Goal: Information Seeking & Learning: Understand process/instructions

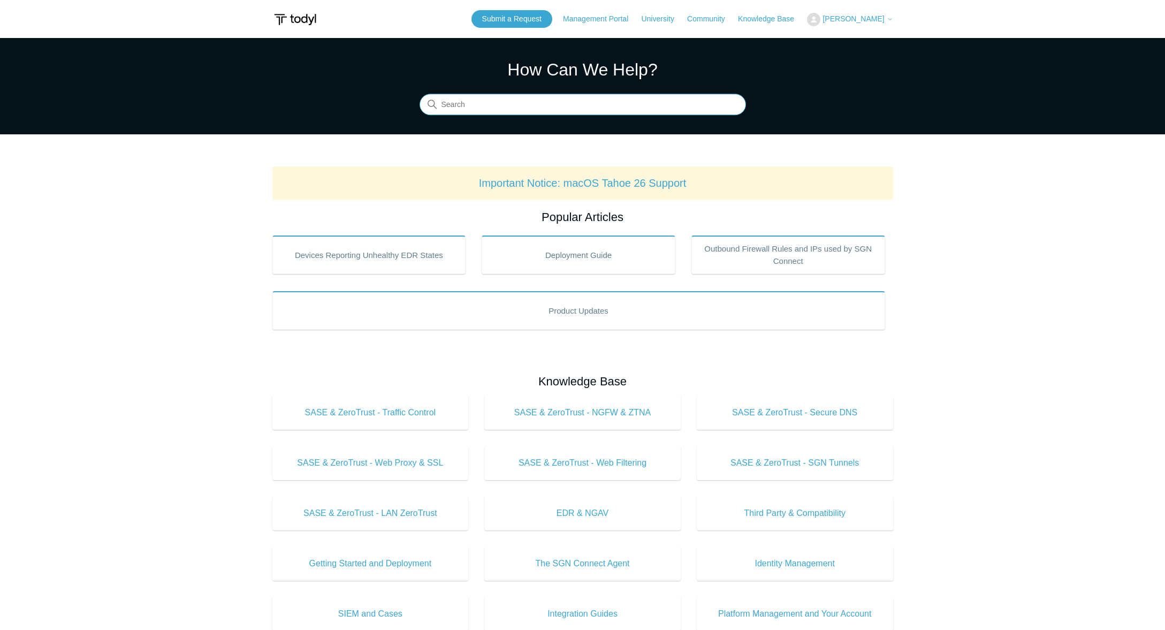
drag, startPoint x: 481, startPoint y: 94, endPoint x: 483, endPoint y: 101, distance: 7.1
click at [482, 99] on input "Search" at bounding box center [583, 104] width 326 height 21
type input "104"
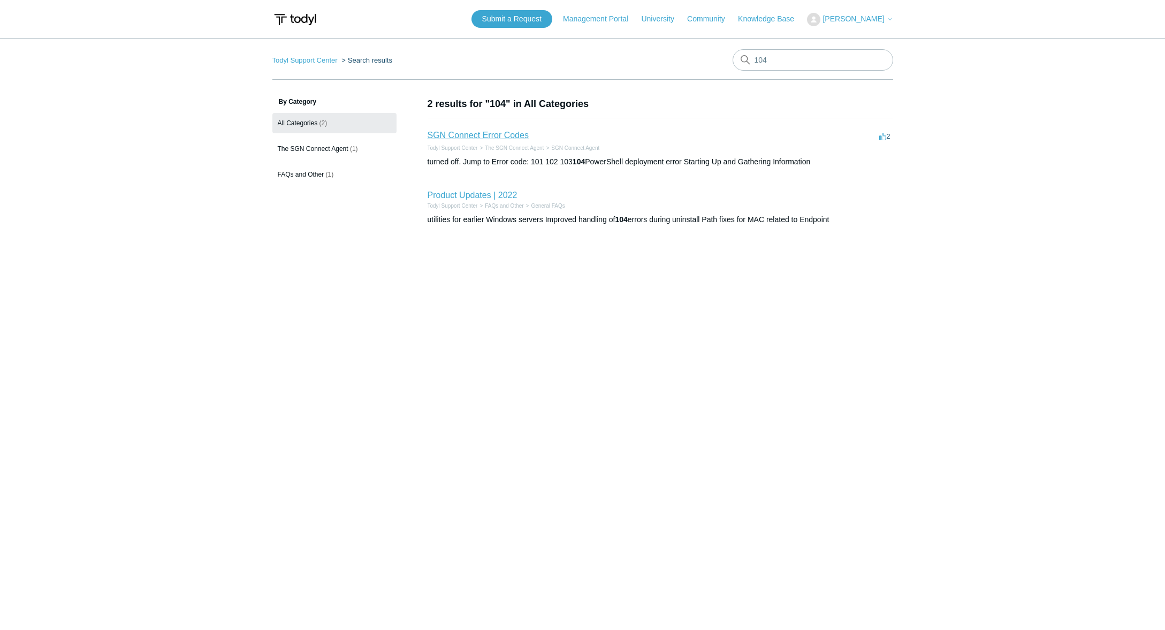
click at [489, 136] on link "SGN Connect Error Codes" at bounding box center [478, 135] width 101 height 9
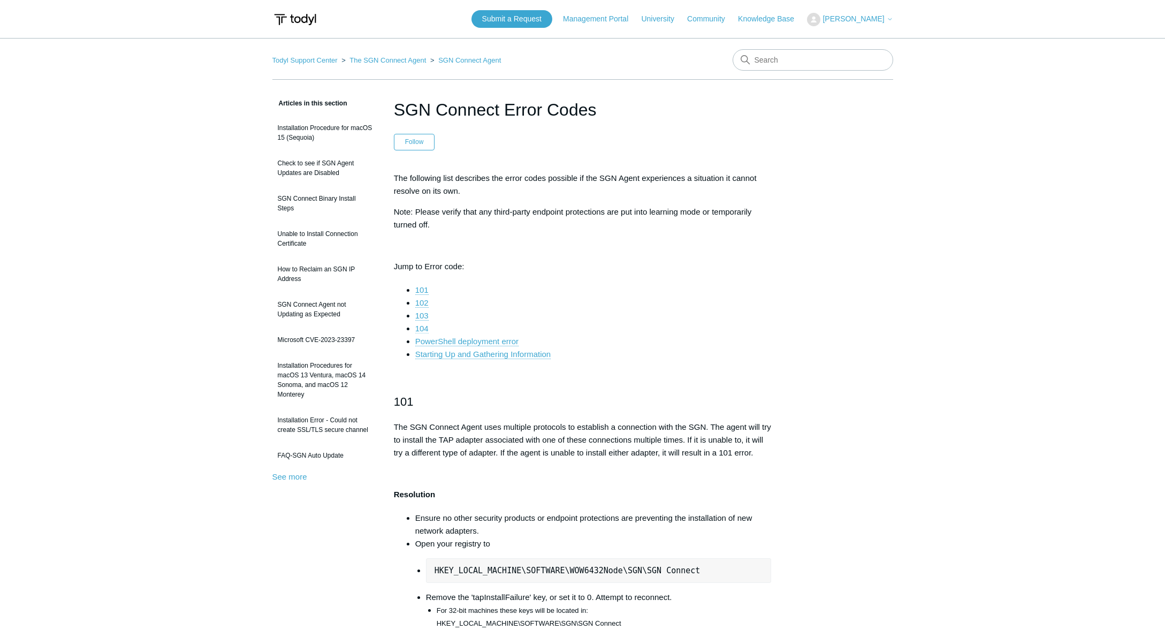
click at [424, 328] on link "104" at bounding box center [421, 329] width 13 height 10
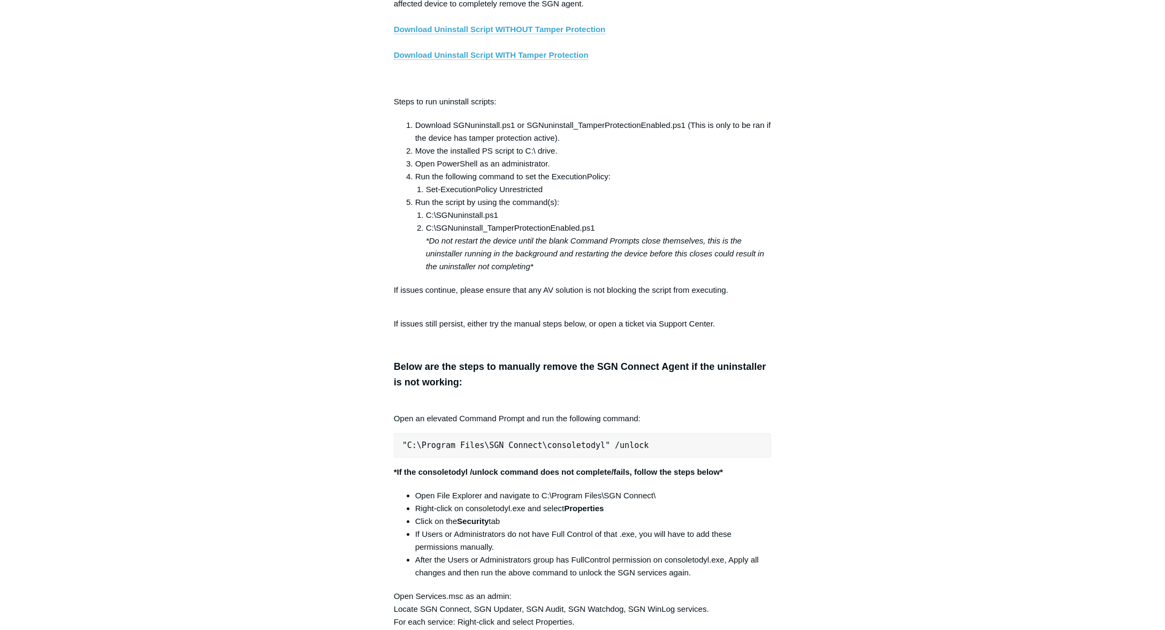
scroll to position [1887, 0]
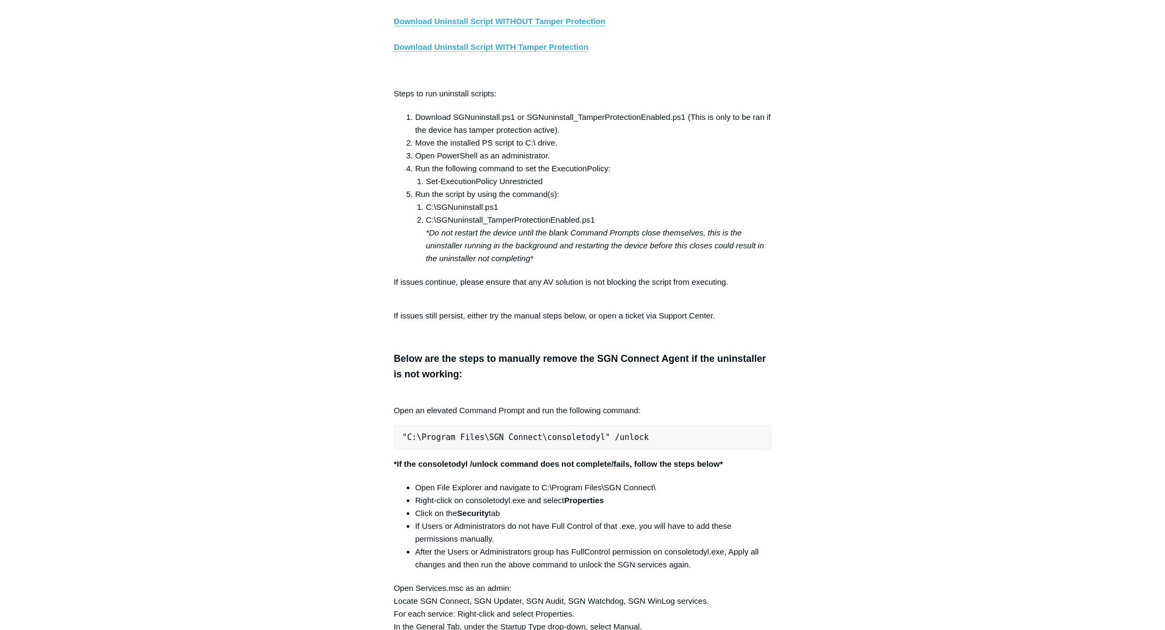
click at [529, 444] on pre ""C:\Program Files\SGN Connect\consoletodyl" /unlock" at bounding box center [583, 437] width 378 height 25
copy div ""C:\Program Files\SGN Connect\consoletodyl" /unlock"
click at [293, 400] on aside "Articles in this section Installation Procedure for macOS 15 (Sequoia) Check to…" at bounding box center [324, 493] width 105 height 4566
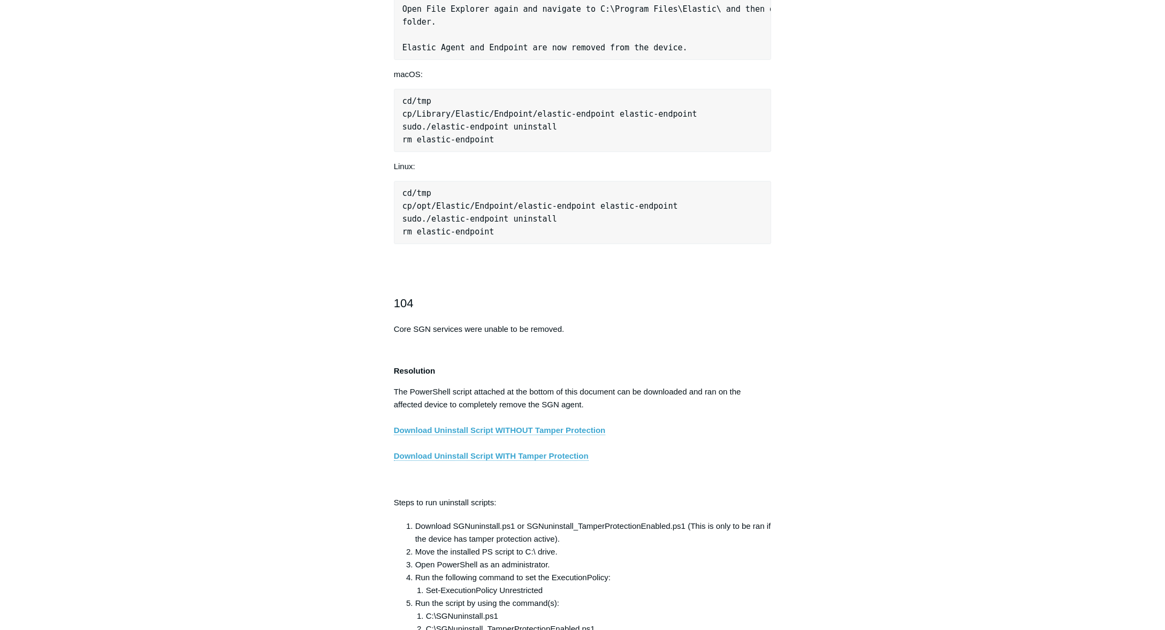
scroll to position [1405, 0]
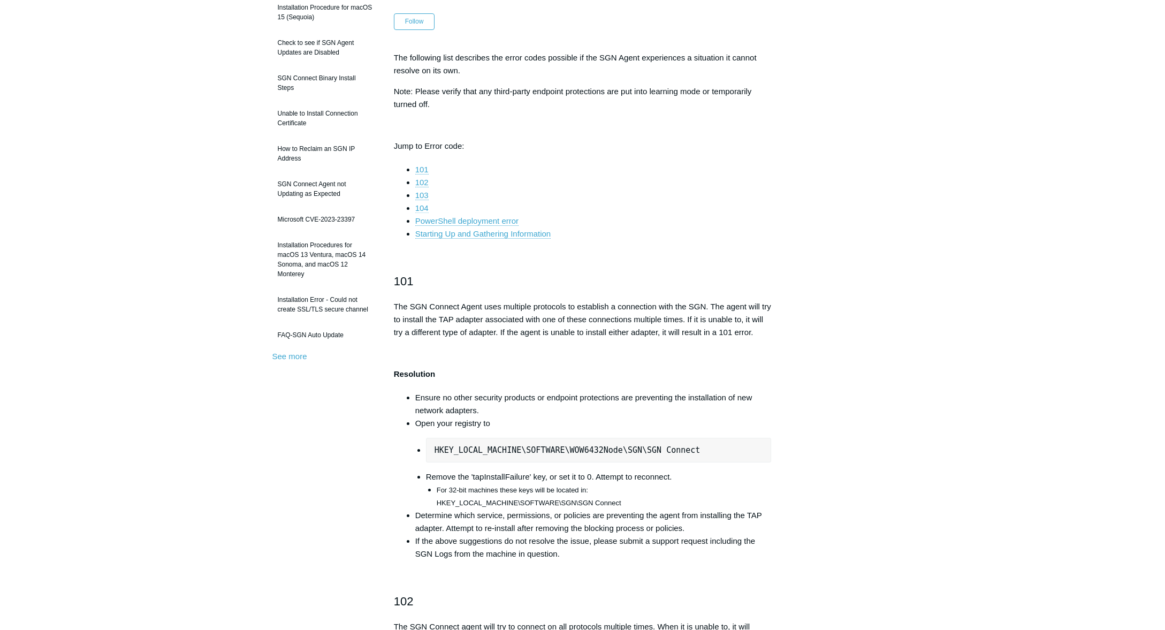
click at [420, 206] on link "104" at bounding box center [421, 208] width 13 height 10
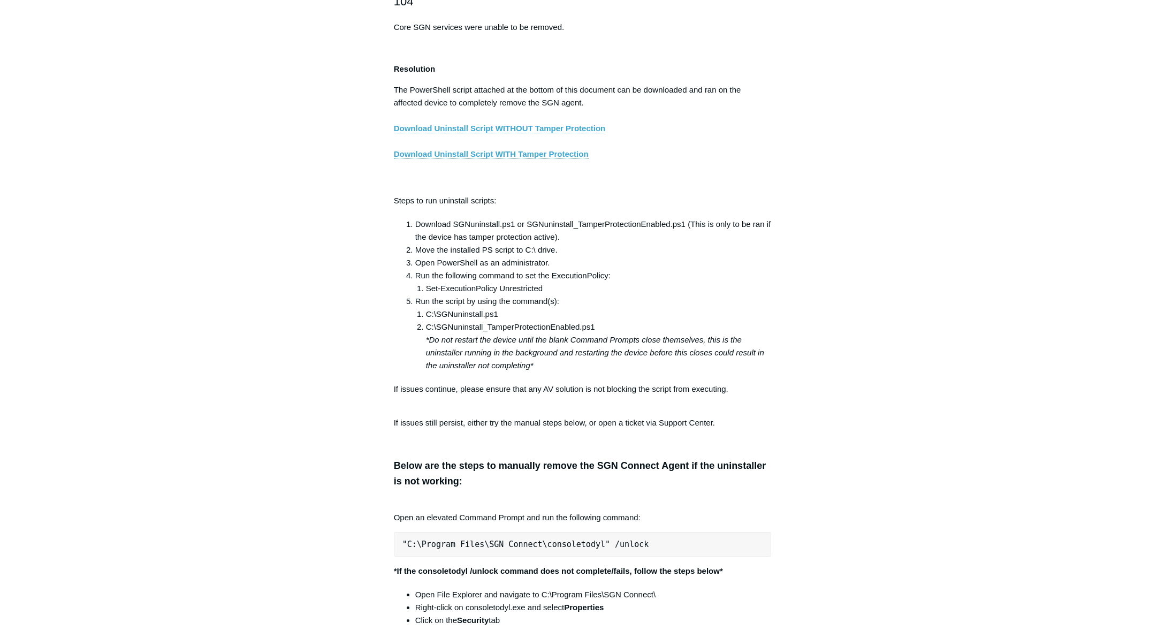
click at [519, 133] on link "Download Uninstall Script WITHOUT Tamper Protection" at bounding box center [500, 129] width 212 height 10
drag, startPoint x: 248, startPoint y: 175, endPoint x: 283, endPoint y: 23, distance: 155.9
click at [249, 174] on main "Todyl Support Center The SGN Connect Agent SGN Connect Agent Articles in this s…" at bounding box center [582, 575] width 1165 height 4635
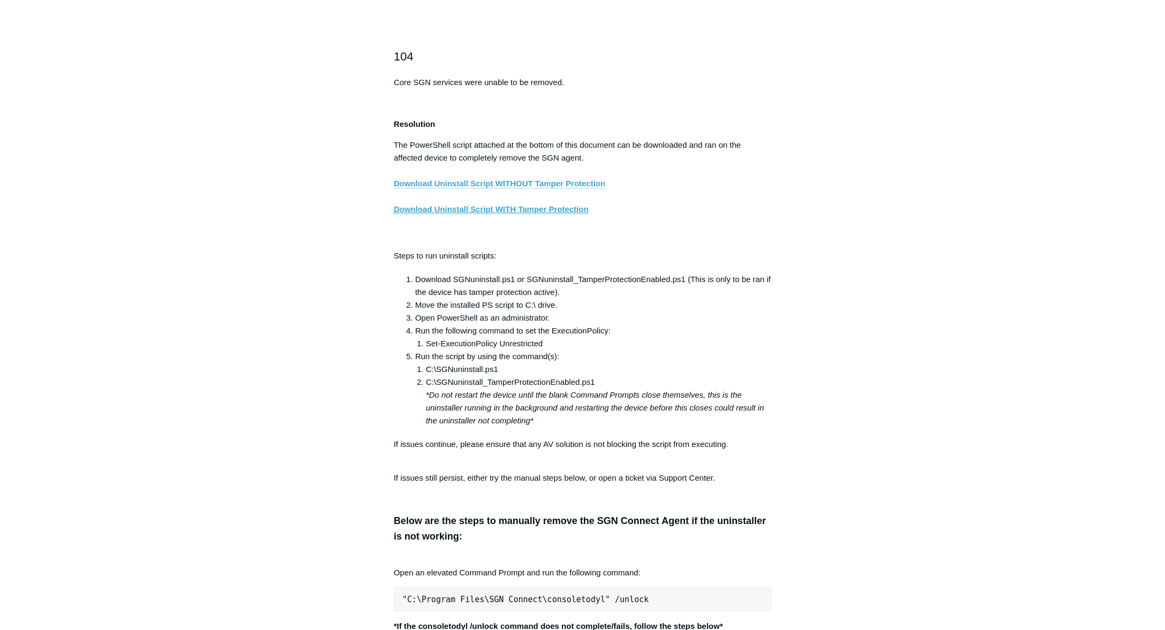
scroll to position [1566, 0]
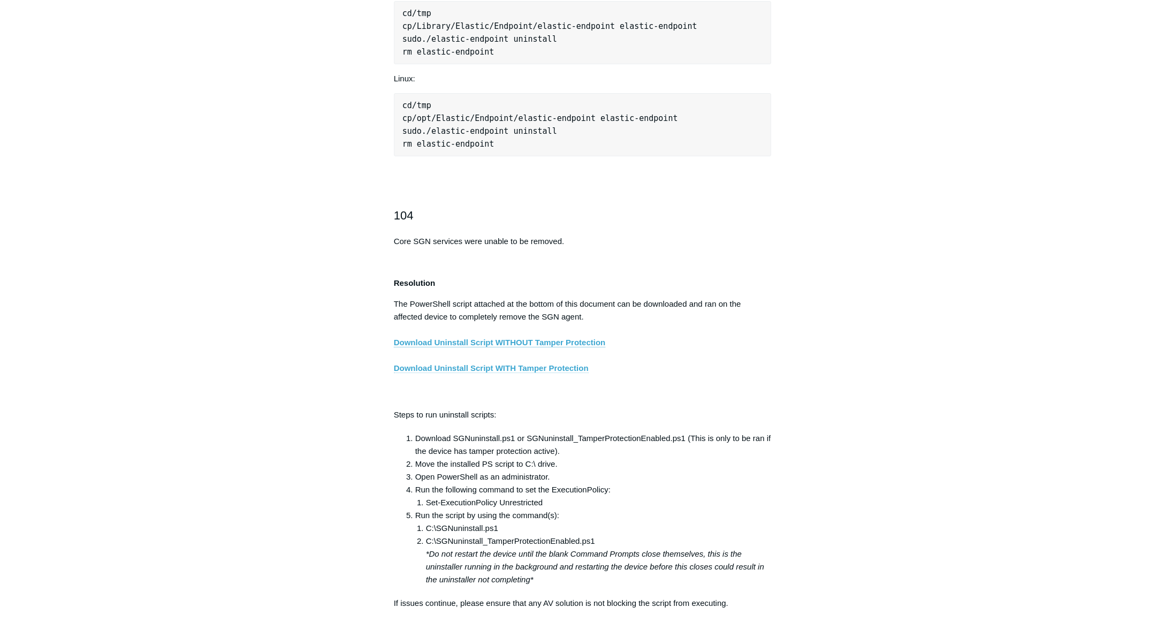
click at [552, 373] on link "Download Uninstall Script WITH Tamper Protection" at bounding box center [491, 368] width 195 height 10
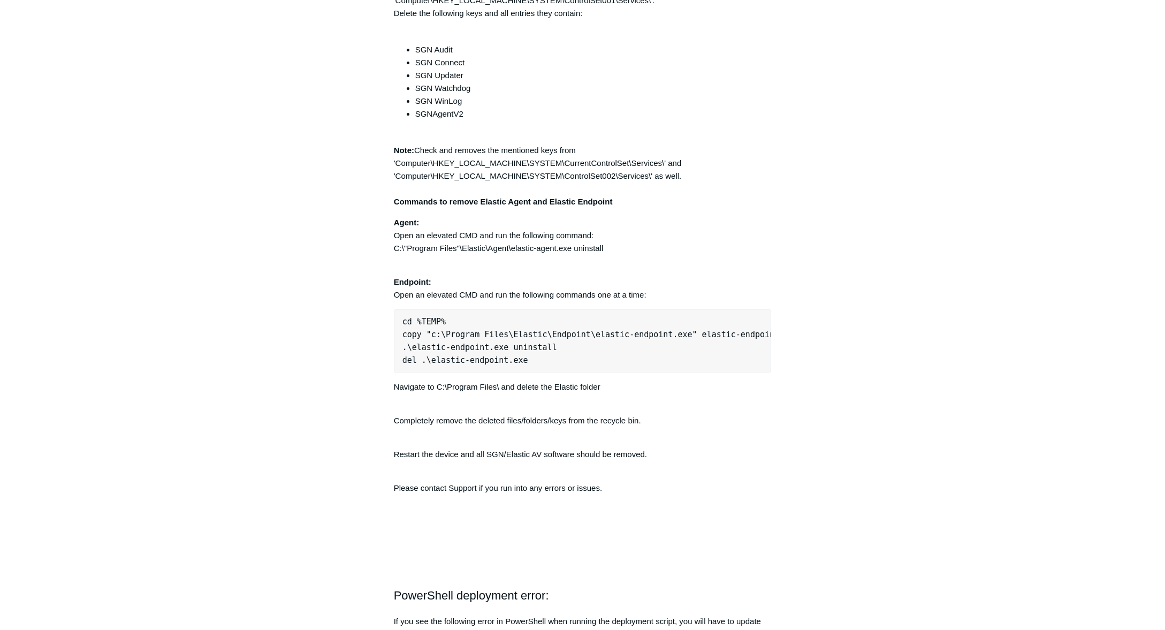
scroll to position [2797, 0]
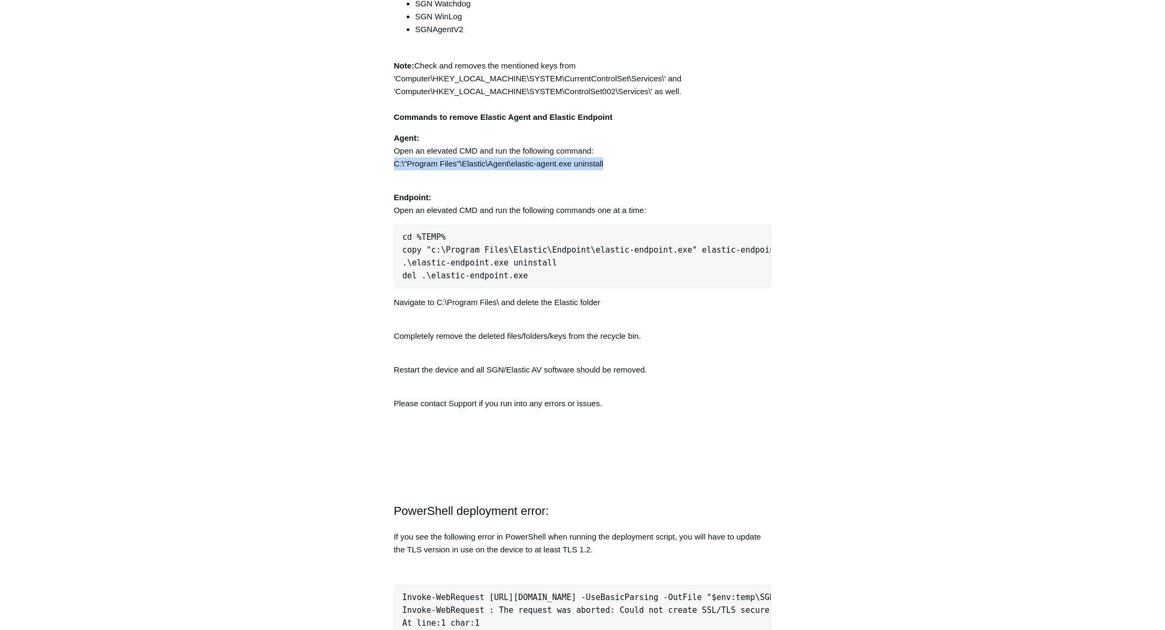
drag, startPoint x: 604, startPoint y: 173, endPoint x: 382, endPoint y: 170, distance: 222.2
copy p "C:\"Program Files"\Elastic\Agent\elastic-agent.exe uninstall"
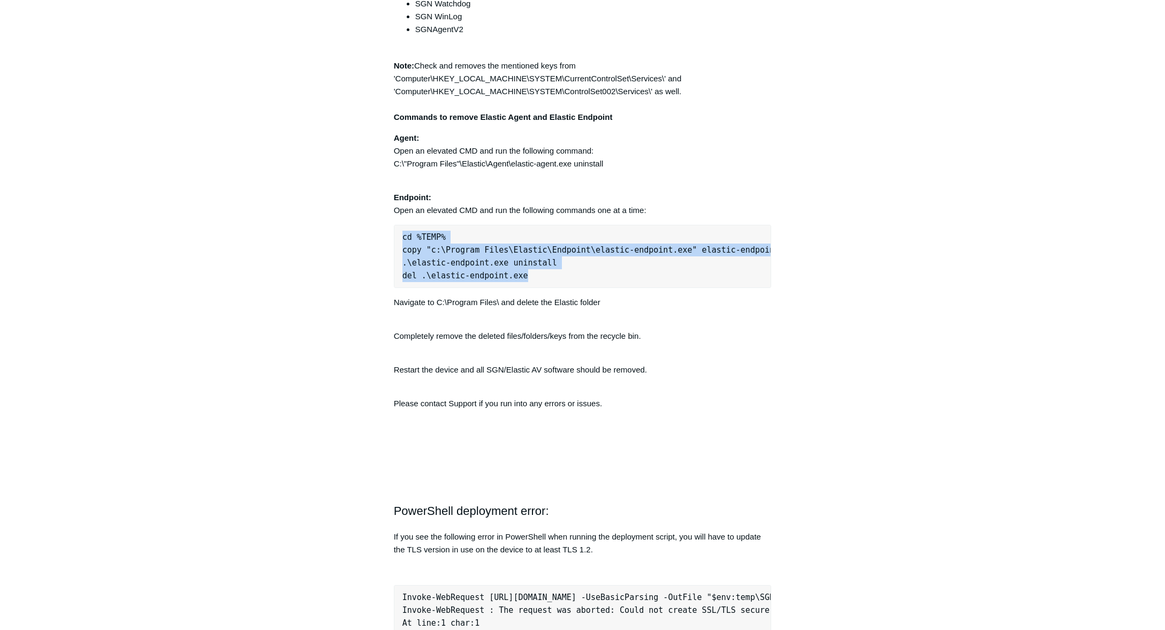
drag, startPoint x: 530, startPoint y: 287, endPoint x: 388, endPoint y: 246, distance: 148.4
copy pre "cd %TEMP% copy "c:\Program Files\Elastic\Endpoint\elastic-endpoint.exe" elastic…"
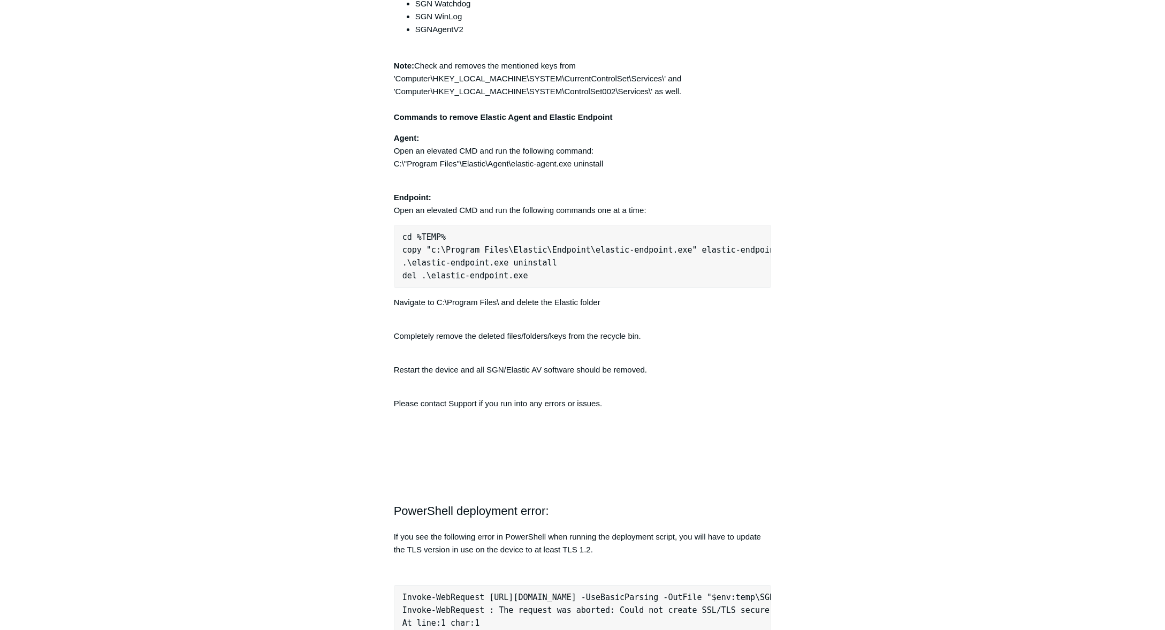
click at [753, 373] on p "Restart the device and all SGN/Elastic AV software should be removed." at bounding box center [583, 370] width 378 height 39
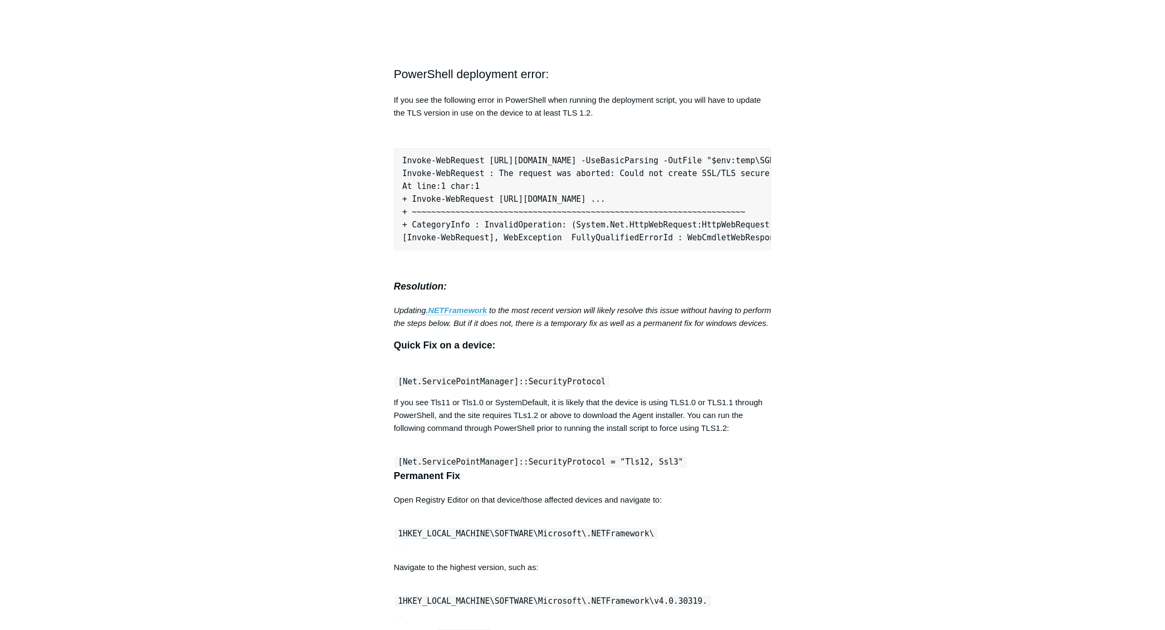
scroll to position [3278, 0]
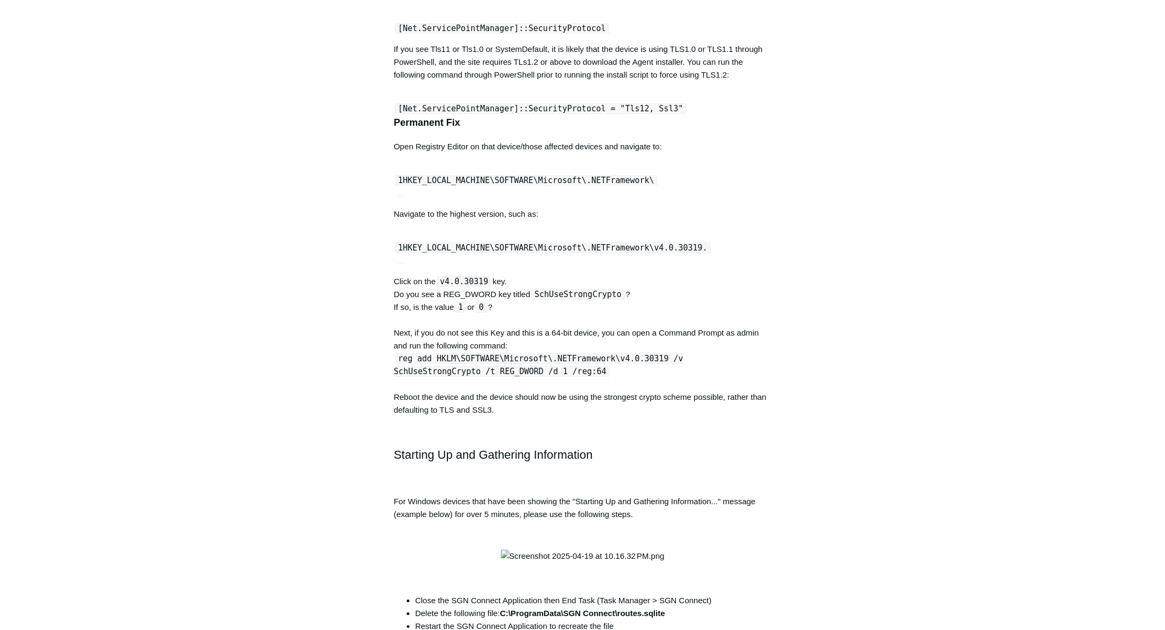
scroll to position [3707, 0]
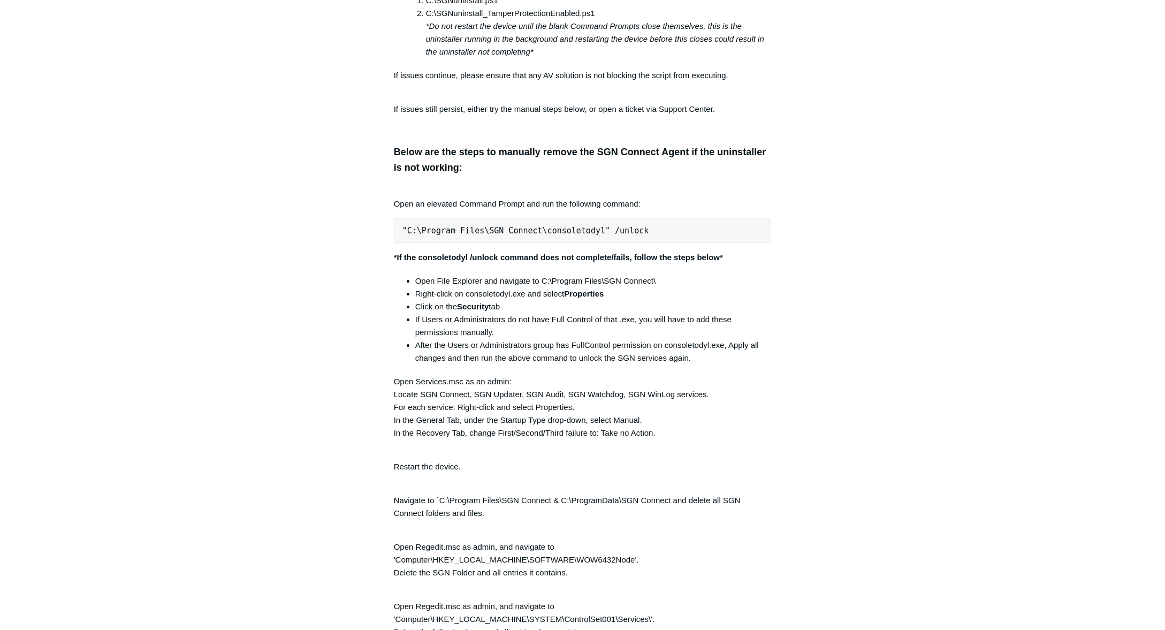
scroll to position [2038, 0]
